Goal: Information Seeking & Learning: Learn about a topic

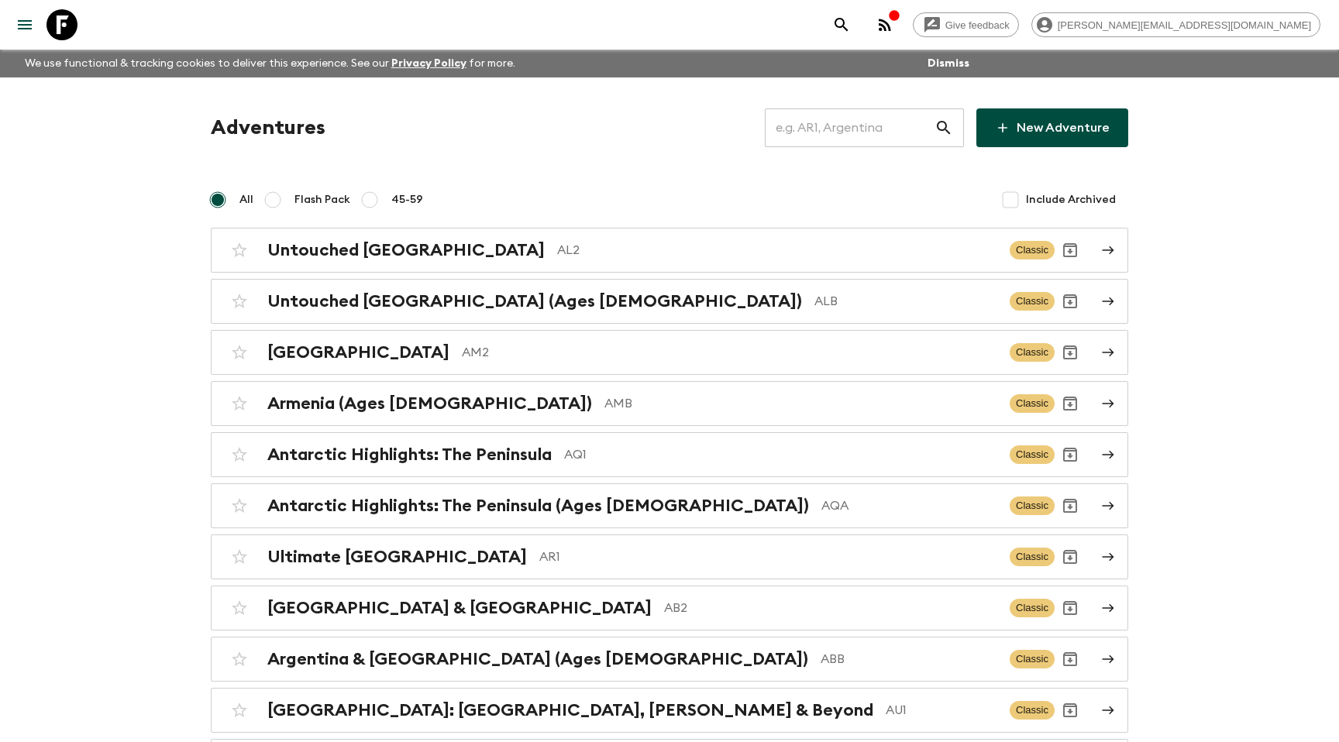
click at [332, 257] on h2 "Untouched Albania" at bounding box center [405, 250] width 277 height 20
